Goal: Obtain resource: Download file/media

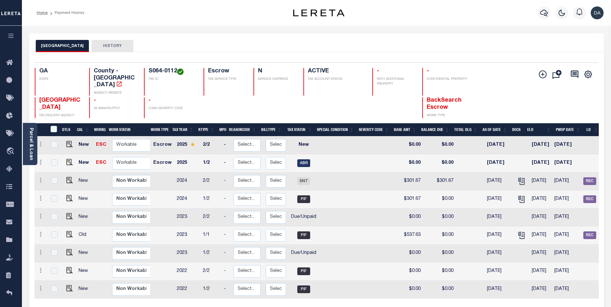
click at [223, 23] on div "Home Payment History Profile" at bounding box center [316, 13] width 589 height 26
click at [41, 196] on icon at bounding box center [41, 198] width 2 height 5
click at [261, 36] on div "BIBB COUNTY HISTORY" at bounding box center [316, 42] width 574 height 19
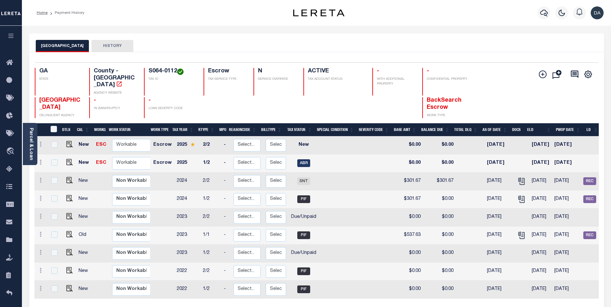
click at [111, 51] on button "HISTORY" at bounding box center [112, 46] width 42 height 12
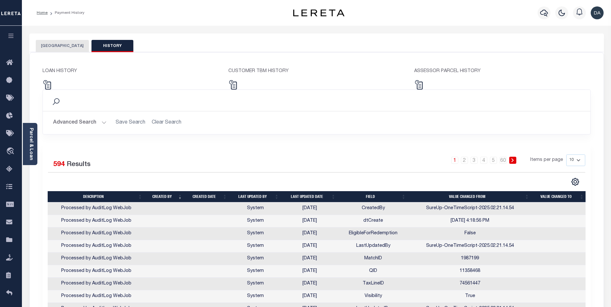
click at [57, 49] on button "[GEOGRAPHIC_DATA]" at bounding box center [62, 46] width 53 height 12
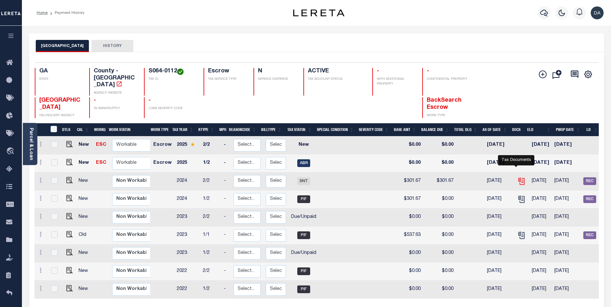
click at [517, 177] on icon "" at bounding box center [521, 181] width 8 height 8
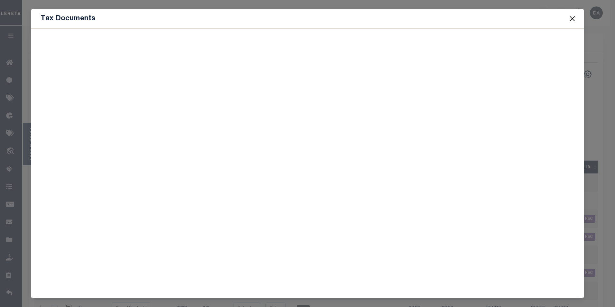
click at [155, 79] on div at bounding box center [308, 161] width 554 height 265
click at [574, 20] on button "Close" at bounding box center [572, 18] width 8 height 8
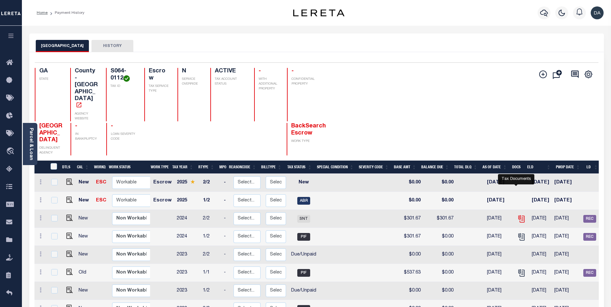
click at [517, 215] on icon "" at bounding box center [521, 219] width 8 height 8
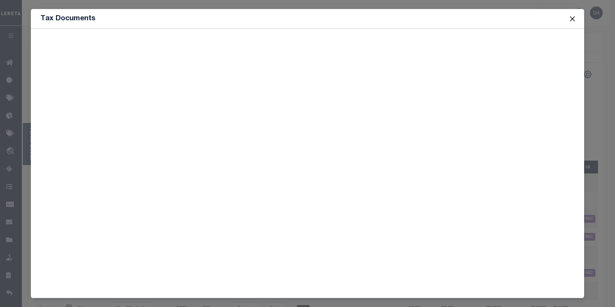
click at [575, 19] on button "Close" at bounding box center [572, 18] width 8 height 8
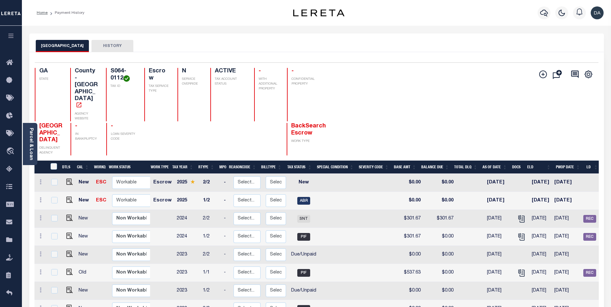
click at [153, 42] on div "BIBB COUNTY HISTORY" at bounding box center [316, 46] width 561 height 12
click at [108, 45] on button "HISTORY" at bounding box center [112, 46] width 42 height 12
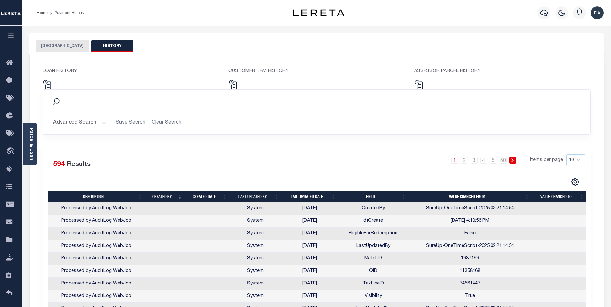
click at [59, 47] on button "[GEOGRAPHIC_DATA]" at bounding box center [62, 46] width 53 height 12
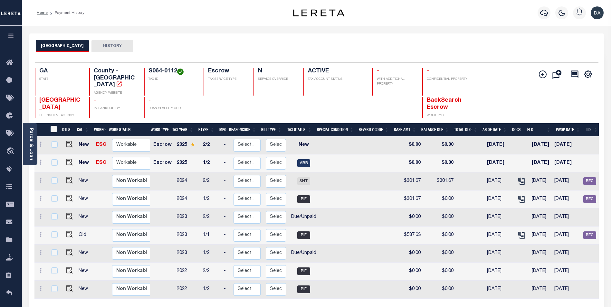
click at [183, 37] on div "BIBB COUNTY HISTORY" at bounding box center [316, 42] width 574 height 19
click at [518, 178] on icon "" at bounding box center [520, 180] width 5 height 5
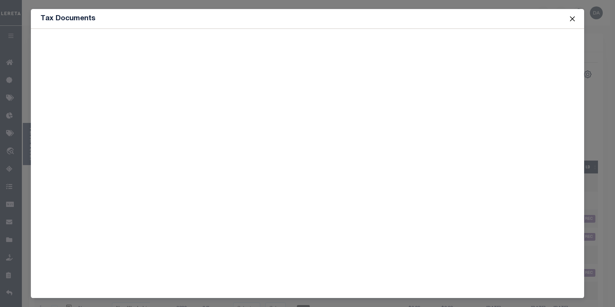
click at [109, 123] on div at bounding box center [308, 161] width 554 height 265
click at [575, 17] on button "Close" at bounding box center [572, 18] width 8 height 8
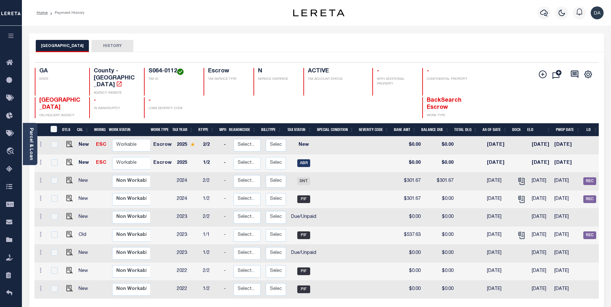
click at [163, 41] on div "BIBB COUNTY HISTORY" at bounding box center [316, 46] width 561 height 12
click at [518, 178] on icon "" at bounding box center [520, 180] width 5 height 5
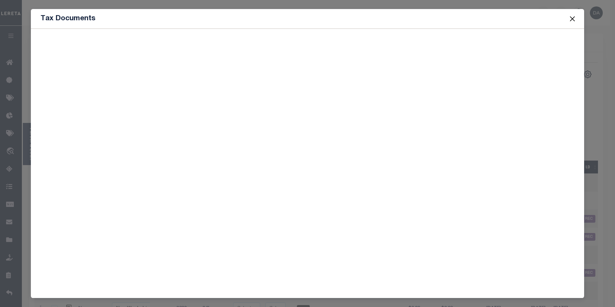
click at [171, 98] on div at bounding box center [308, 161] width 554 height 265
click at [572, 21] on button "Close" at bounding box center [572, 18] width 8 height 8
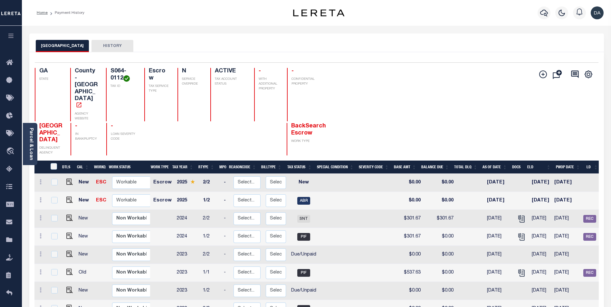
click at [164, 33] on div "BIBB COUNTY HISTORY" at bounding box center [316, 42] width 574 height 19
click at [518, 215] on icon "" at bounding box center [520, 217] width 5 height 5
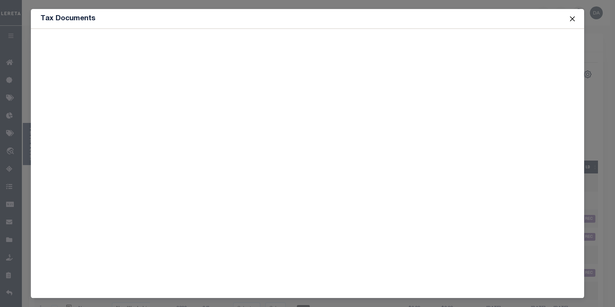
click at [575, 18] on button "Close" at bounding box center [572, 18] width 8 height 8
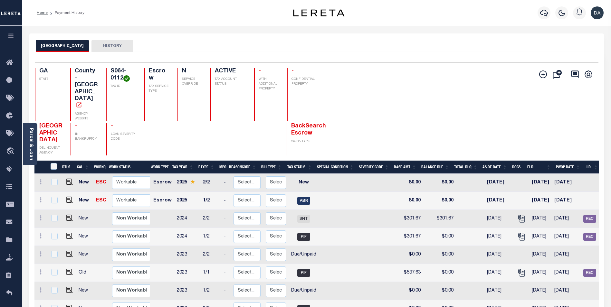
click at [152, 39] on div "BIBB COUNTY HISTORY" at bounding box center [316, 42] width 574 height 19
click at [102, 49] on button "HISTORY" at bounding box center [112, 46] width 42 height 12
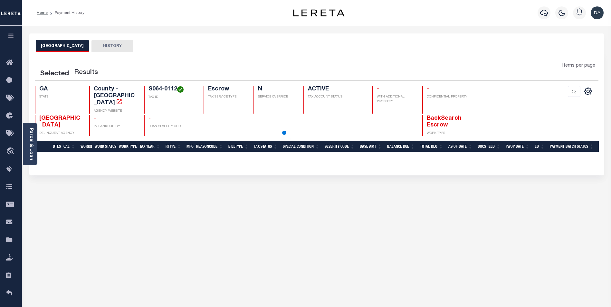
click at [182, 57] on div "Selected Results Items per page GA STATE N" at bounding box center [316, 113] width 574 height 123
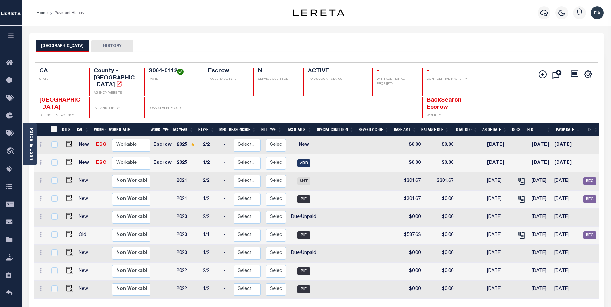
click at [173, 29] on div "Parcel & Loan Loan Details 10010260 LOAN NO TKO" at bounding box center [316, 211] width 584 height 371
click at [171, 42] on div "BIBB COUNTY HISTORY" at bounding box center [316, 46] width 561 height 12
click at [517, 177] on icon "" at bounding box center [521, 181] width 8 height 8
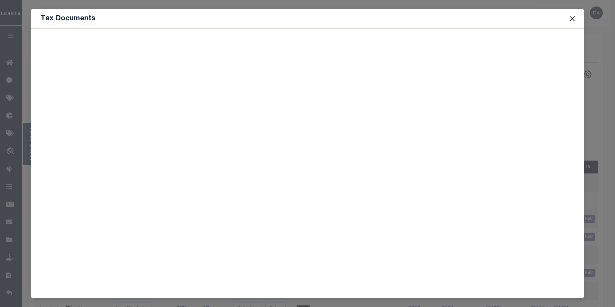
click at [573, 18] on button "Close" at bounding box center [572, 18] width 8 height 8
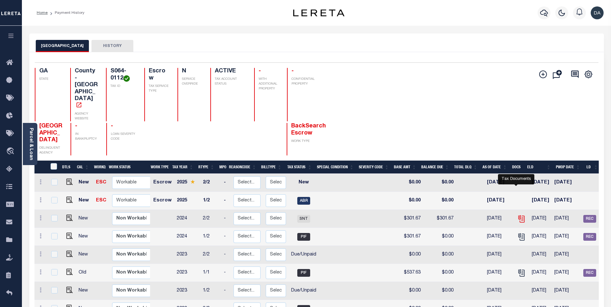
click at [518, 215] on icon "" at bounding box center [520, 217] width 5 height 5
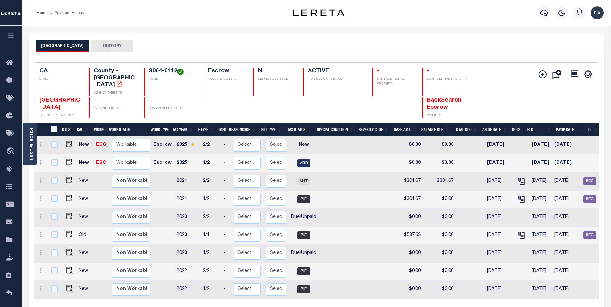
click at [169, 48] on div "BIBB COUNTY HISTORY" at bounding box center [316, 46] width 561 height 12
click at [519, 177] on icon "" at bounding box center [521, 181] width 8 height 8
click at [159, 42] on div "BIBB COUNTY HISTORY" at bounding box center [316, 46] width 561 height 12
click at [517, 177] on icon "" at bounding box center [521, 181] width 8 height 8
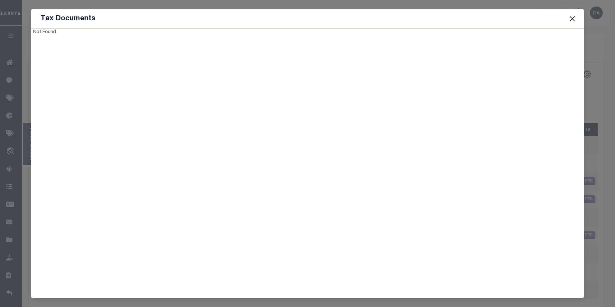
click at [145, 111] on div "Not Found" at bounding box center [308, 161] width 554 height 265
click at [573, 17] on button "Close" at bounding box center [572, 18] width 8 height 8
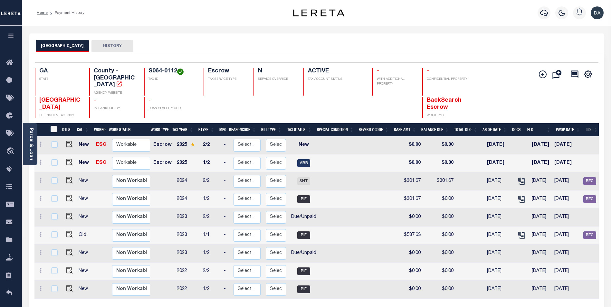
click at [173, 38] on div "BIBB COUNTY HISTORY" at bounding box center [316, 42] width 574 height 19
click at [518, 177] on icon "" at bounding box center [521, 181] width 8 height 8
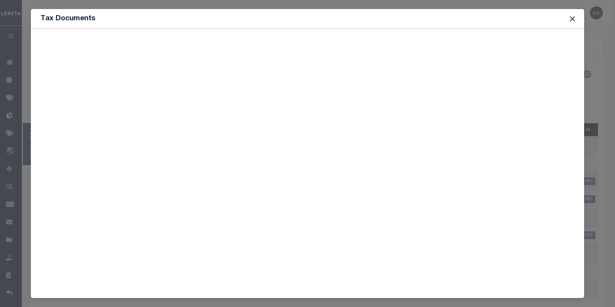
click at [121, 174] on div at bounding box center [308, 161] width 554 height 265
click at [577, 17] on span at bounding box center [572, 19] width 24 height 18
click at [574, 20] on button "Close" at bounding box center [572, 18] width 8 height 8
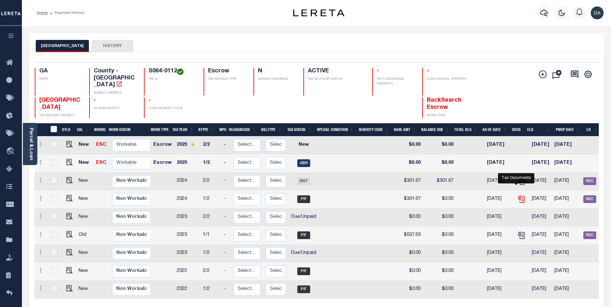
click at [518, 196] on icon "" at bounding box center [520, 198] width 5 height 5
